Goal: Task Accomplishment & Management: Manage account settings

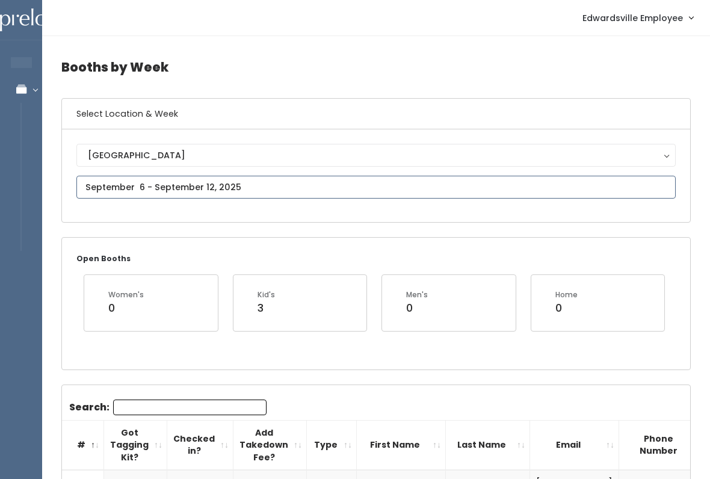
click at [555, 187] on input "text" at bounding box center [375, 187] width 599 height 23
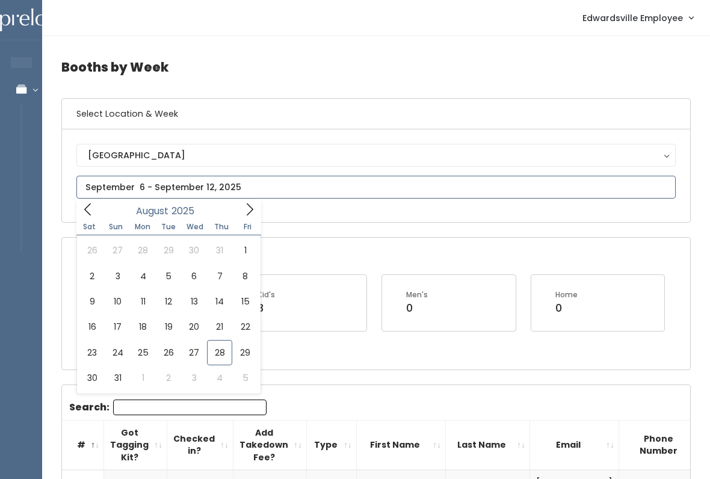
click at [247, 212] on icon at bounding box center [249, 209] width 13 height 13
type input "September 27 to October 3"
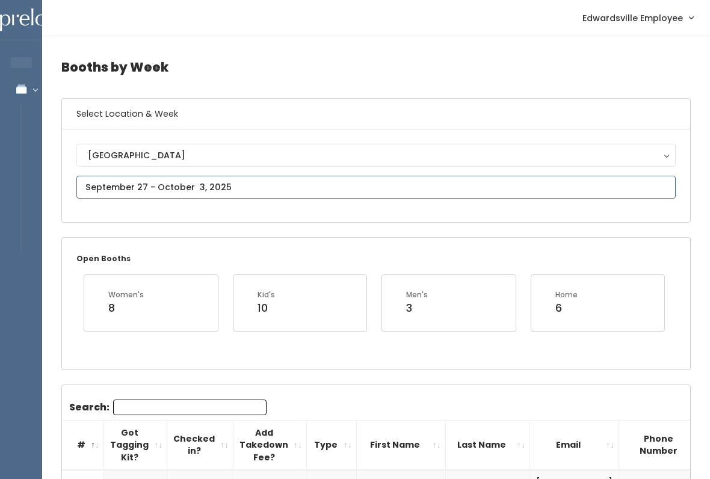
click at [527, 185] on input "text" at bounding box center [375, 187] width 599 height 23
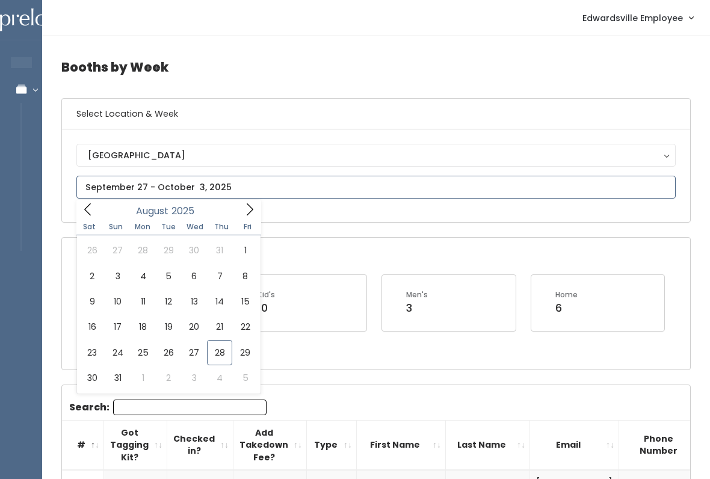
type input "August 16 to August 22"
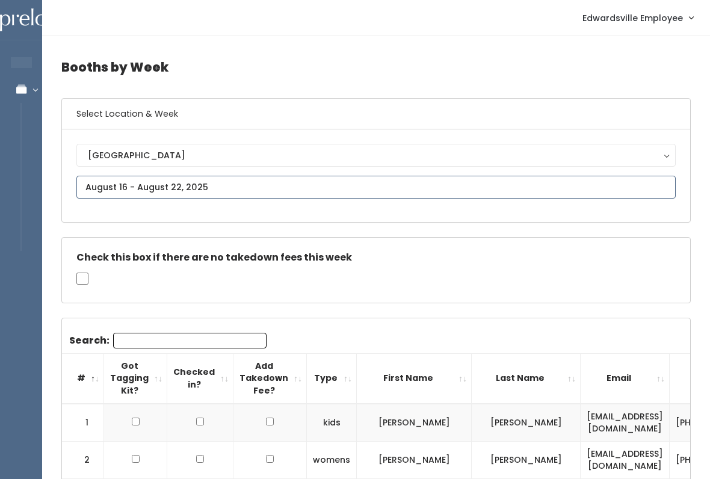
click at [622, 183] on input "text" at bounding box center [375, 187] width 599 height 23
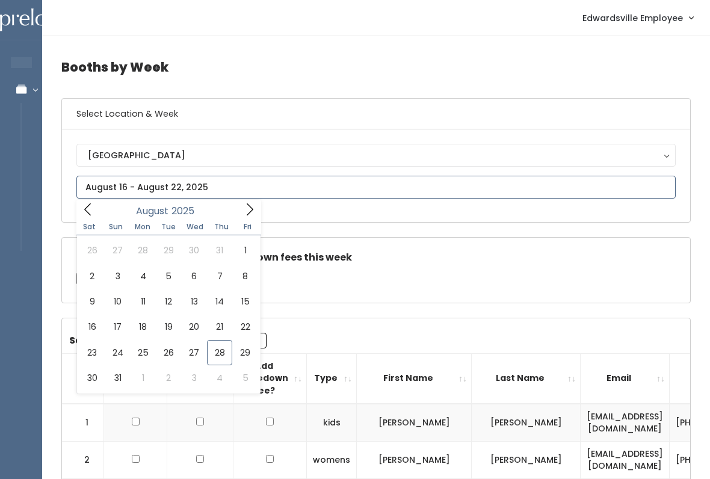
click at [246, 209] on icon at bounding box center [249, 209] width 13 height 13
type input "[DATE] to [DATE]"
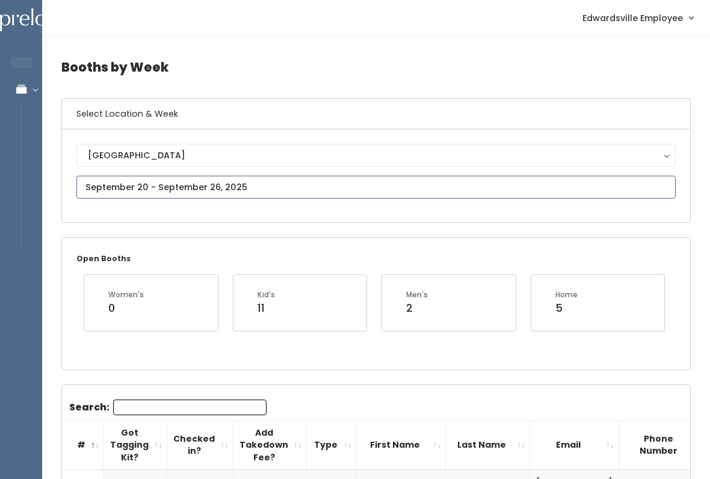
click at [339, 183] on input "text" at bounding box center [375, 187] width 599 height 23
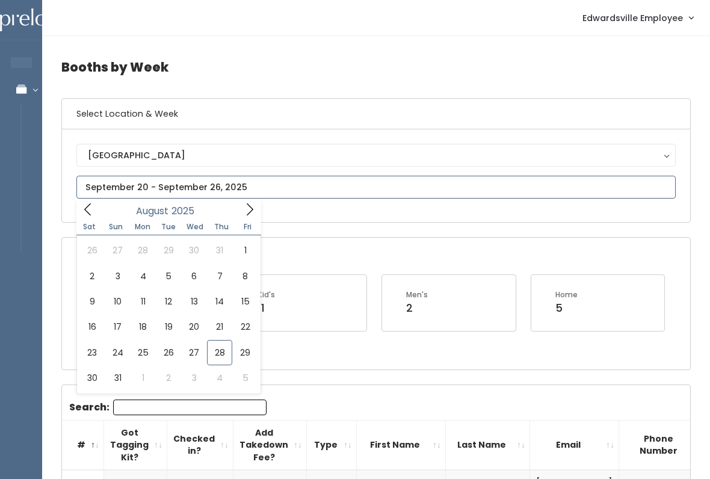
type input "August 30 to September 5"
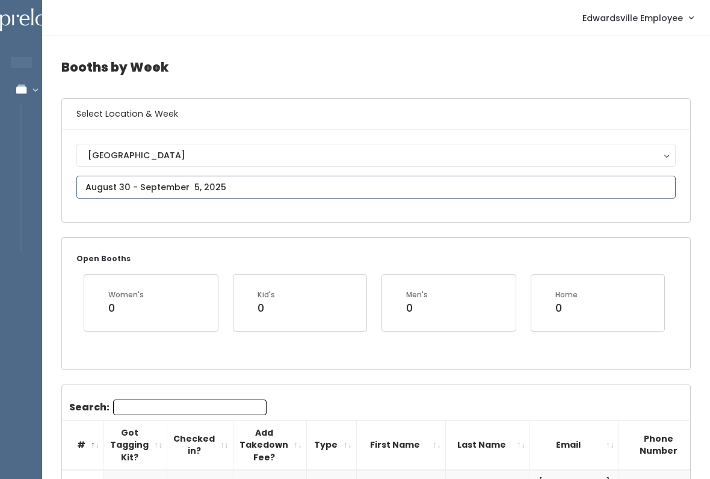
click at [573, 188] on input "text" at bounding box center [375, 187] width 599 height 23
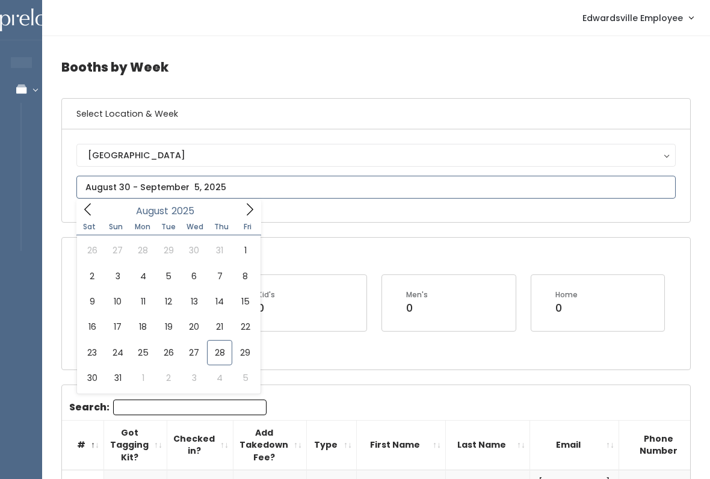
click at [244, 210] on icon at bounding box center [249, 209] width 13 height 13
type input "September 27 to October 3"
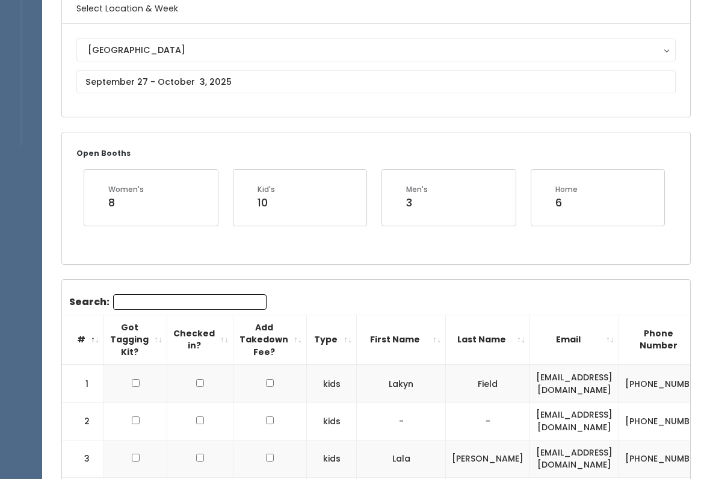
scroll to position [49, 0]
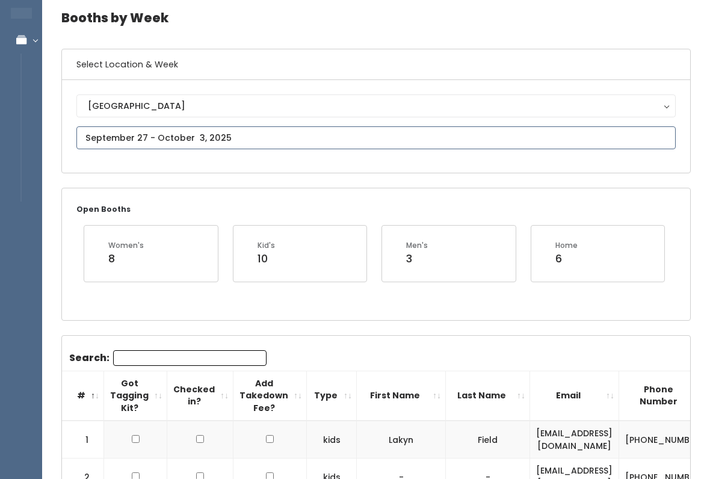
click at [272, 131] on input "text" at bounding box center [375, 137] width 599 height 23
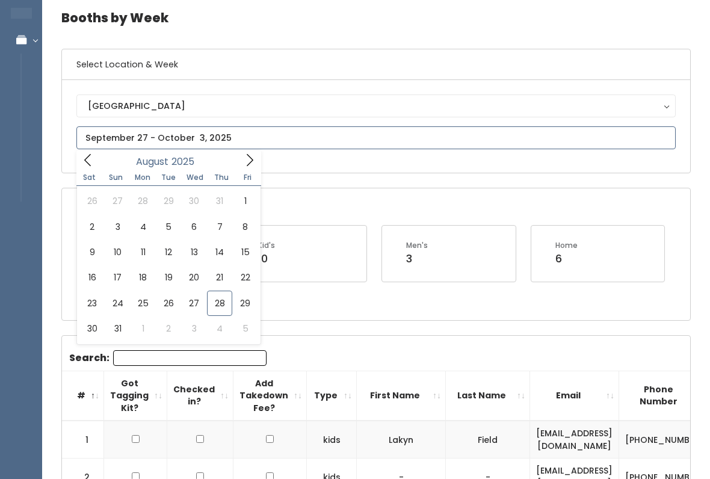
click at [244, 156] on icon at bounding box center [249, 159] width 13 height 13
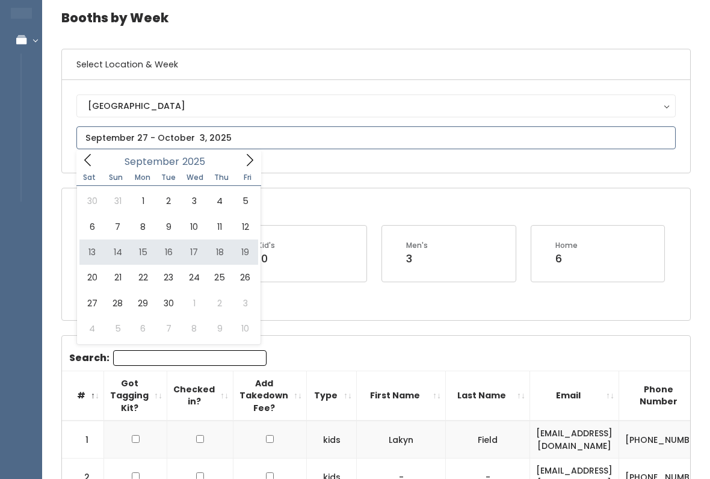
type input "September 13 to September 19"
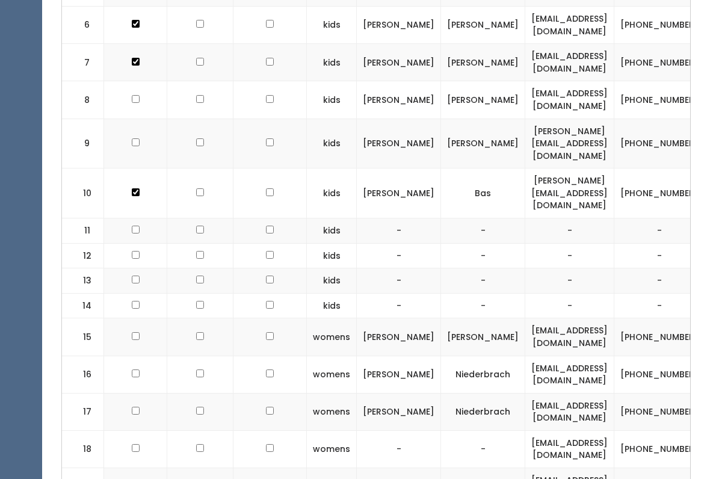
scroll to position [652, 0]
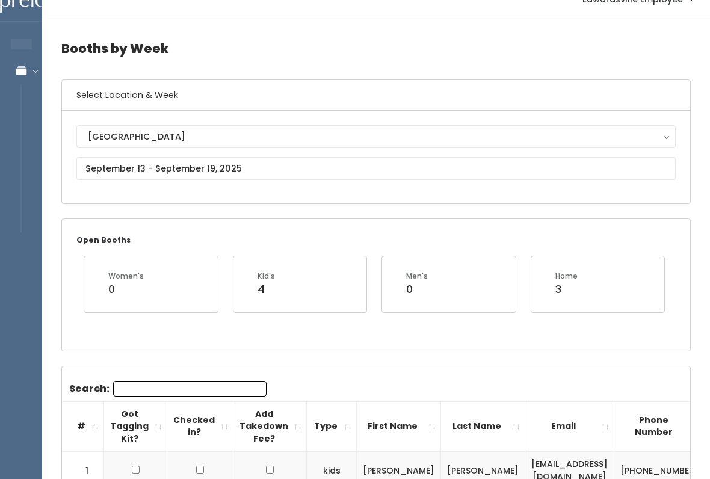
scroll to position [0, 0]
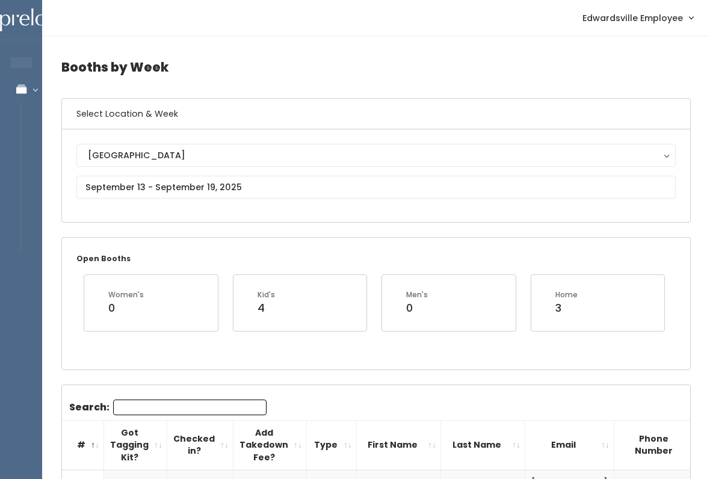
click at [384, 63] on h4 "Booths by Week" at bounding box center [375, 67] width 629 height 33
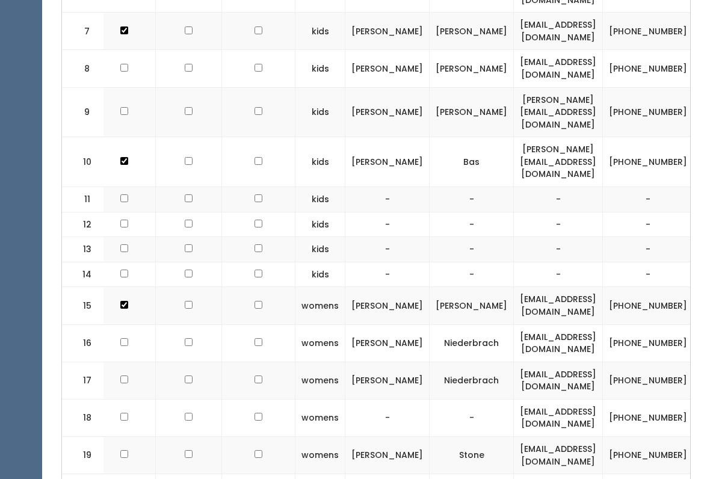
scroll to position [0, 13]
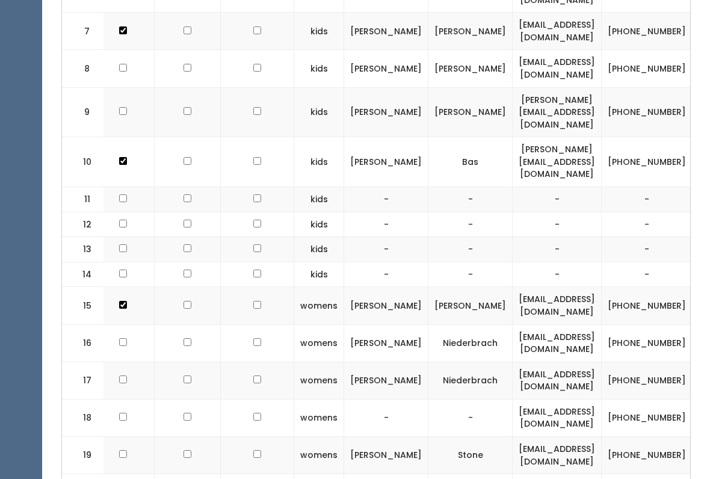
click at [428, 287] on td "[PERSON_NAME]" at bounding box center [470, 305] width 84 height 37
click at [535, 287] on td "[EMAIL_ADDRESS][DOMAIN_NAME]" at bounding box center [556, 305] width 89 height 37
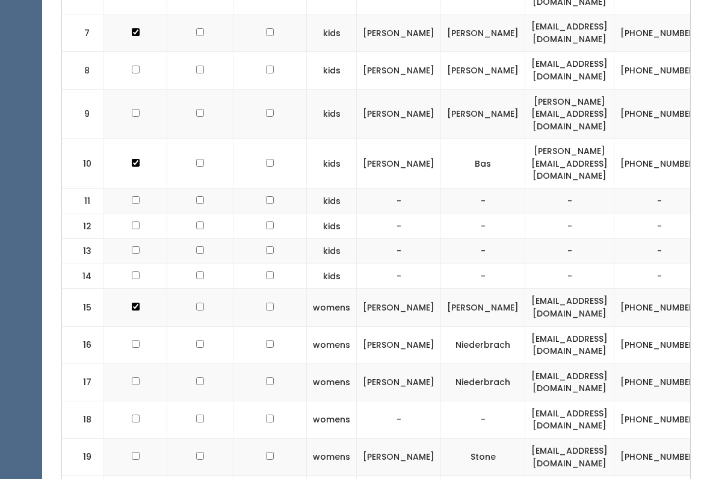
scroll to position [0, 0]
checkbox input "false"
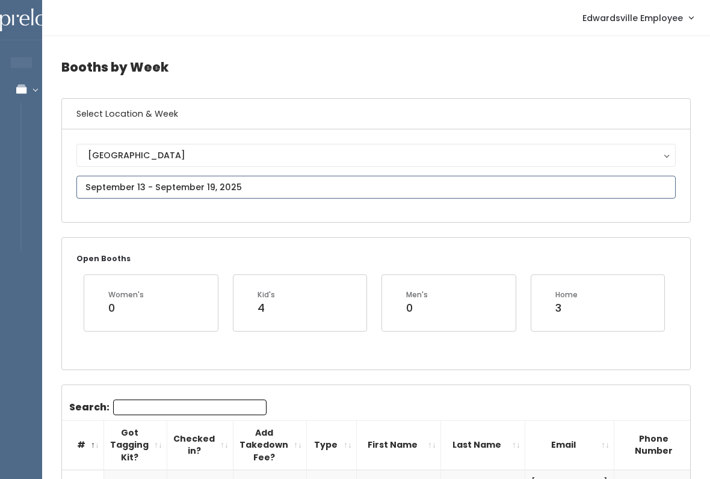
click at [336, 182] on input "text" at bounding box center [375, 187] width 599 height 23
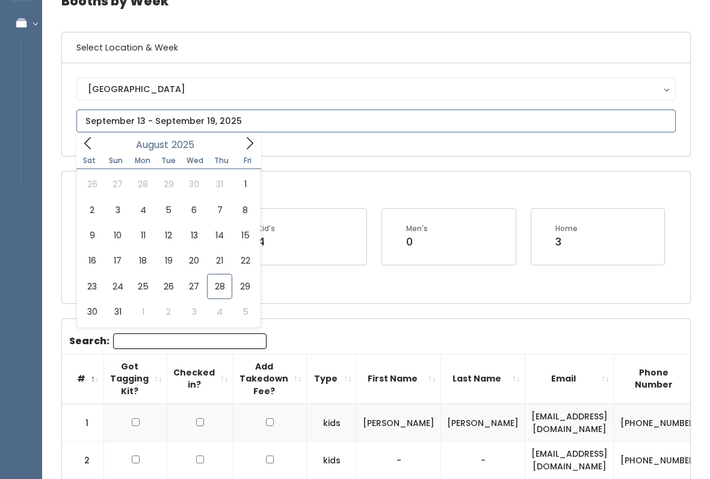
scroll to position [66, 0]
click at [248, 139] on icon at bounding box center [250, 143] width 7 height 12
type input "September 20 to September 26"
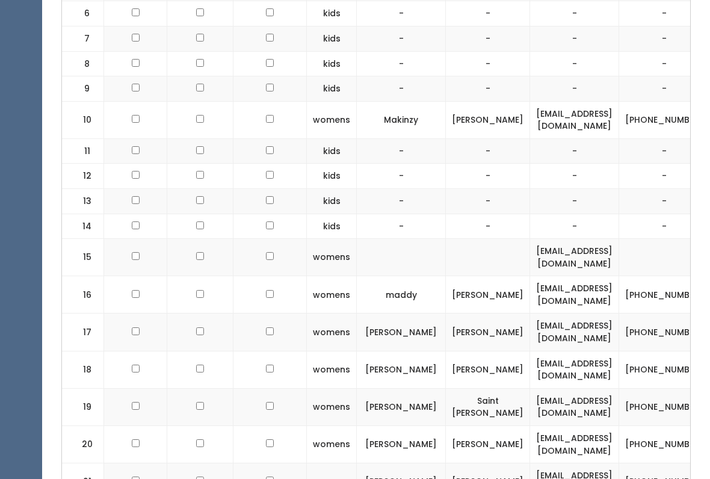
scroll to position [617, 0]
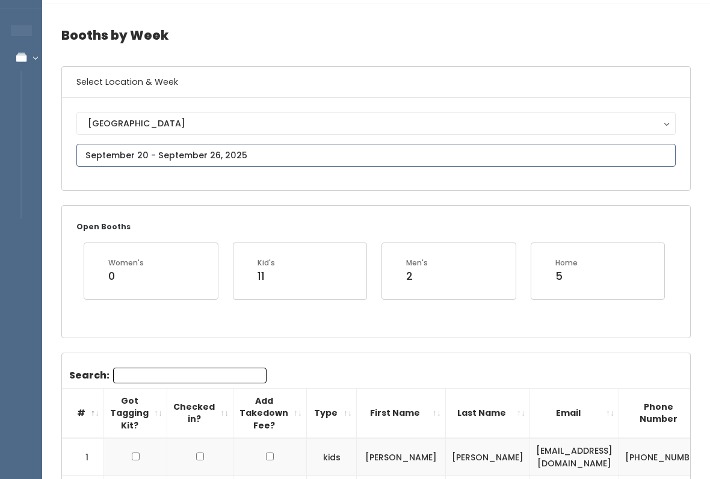
click at [556, 151] on input "text" at bounding box center [375, 155] width 599 height 23
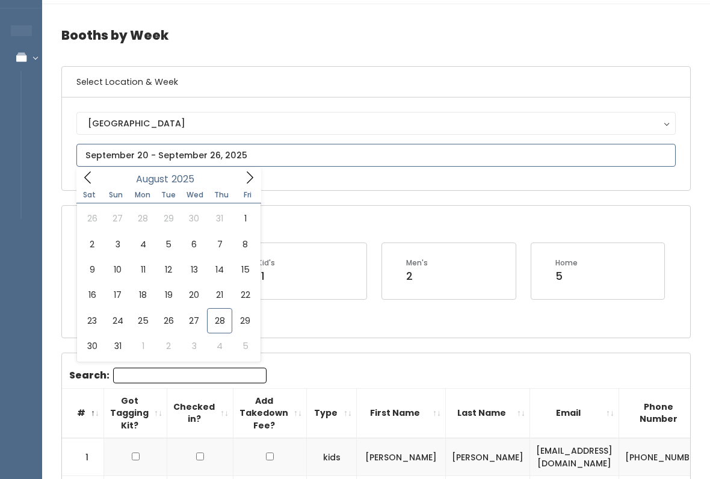
click at [246, 175] on icon at bounding box center [249, 177] width 13 height 13
type input "[DATE] to [DATE]"
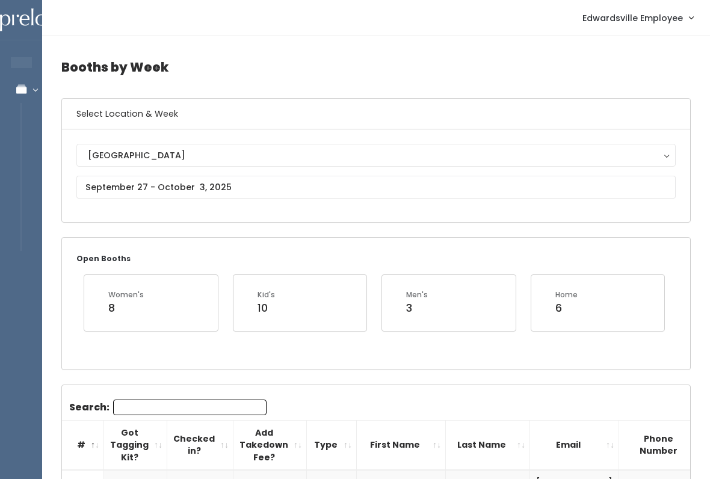
click at [198, 410] on input "Search:" at bounding box center [189, 407] width 153 height 16
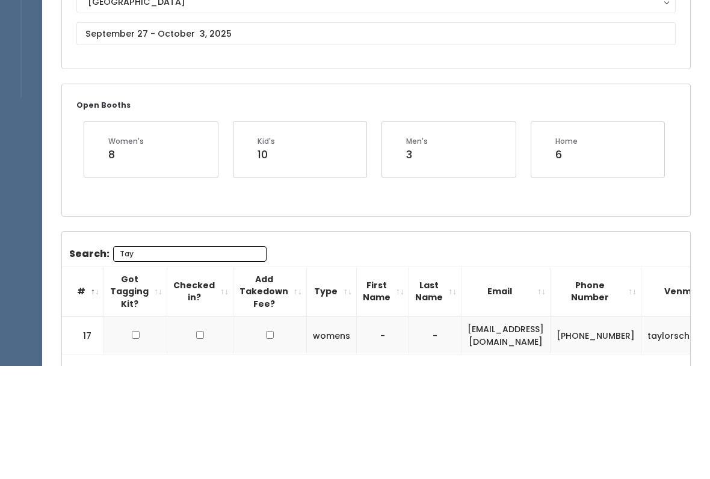
scroll to position [40, 0]
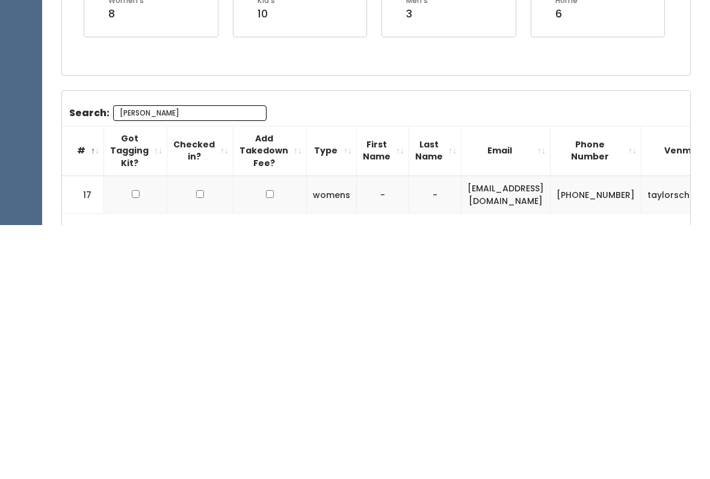
type input "Taylor"
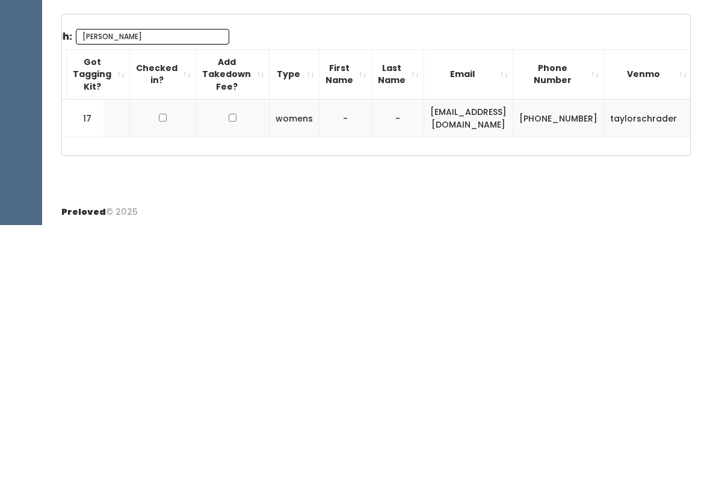
scroll to position [0, 37]
